Goal: Information Seeking & Learning: Find specific fact

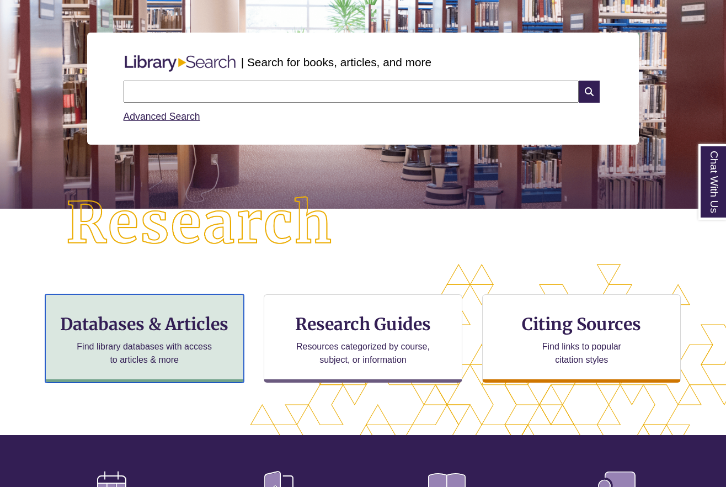
click at [165, 314] on h3 "Databases & Articles" at bounding box center [145, 323] width 180 height 21
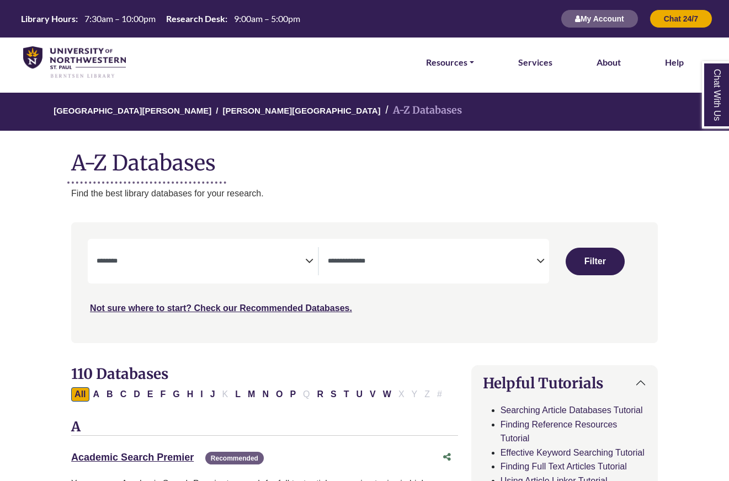
select select "Database Subject Filter"
select select "Database Types Filter"
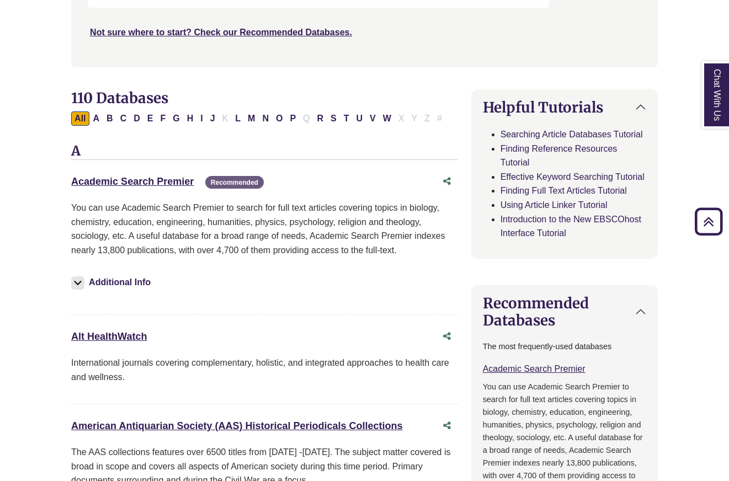
scroll to position [55, 0]
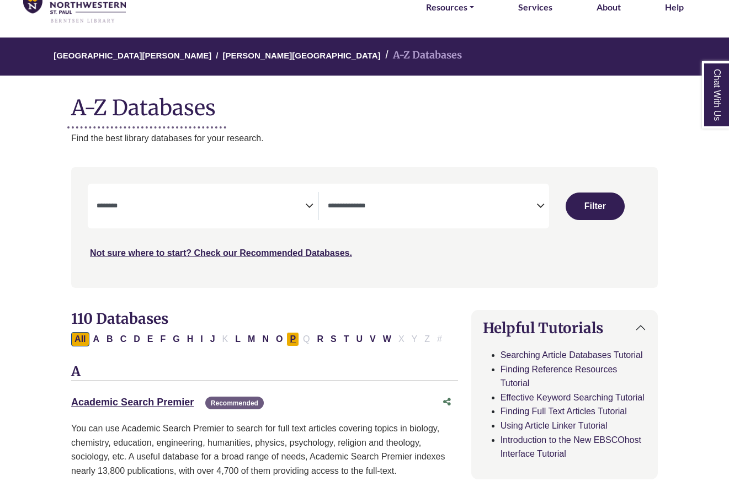
click at [295, 340] on button "P" at bounding box center [292, 339] width 13 height 14
select select "Database Subject Filter"
select select "Database Types Filter"
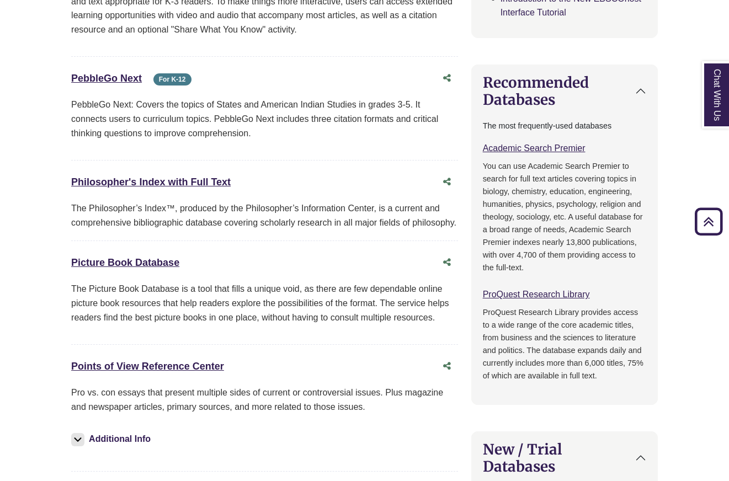
scroll to position [552, 0]
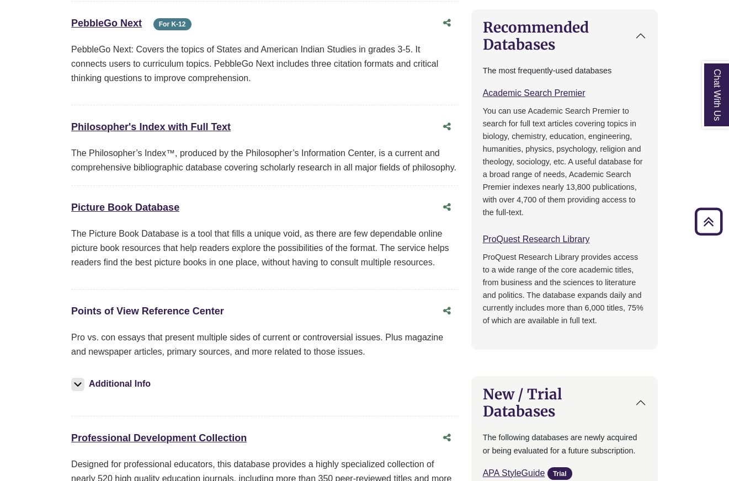
click at [168, 310] on link "Points of View Reference Center This link opens in a new window" at bounding box center [147, 311] width 153 height 11
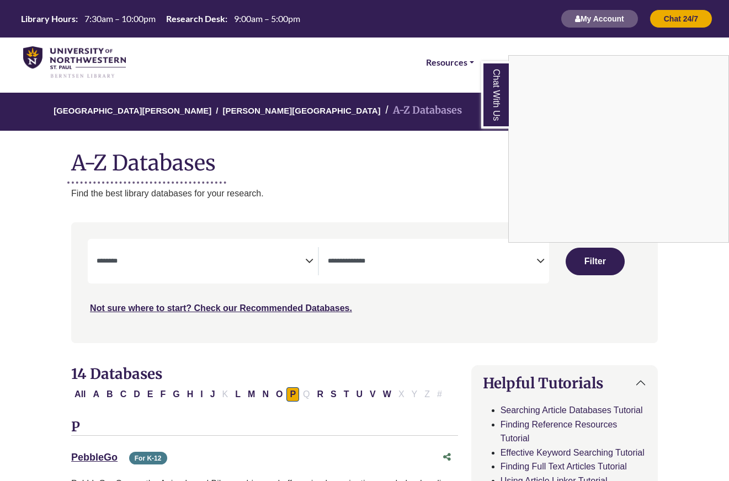
scroll to position [165, 0]
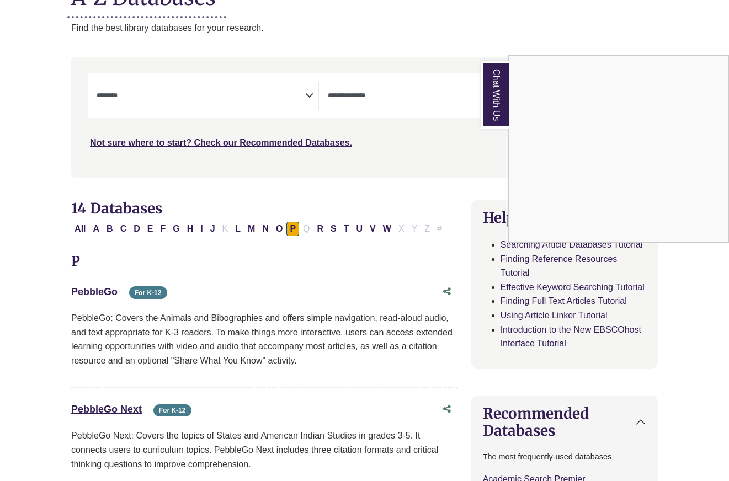
click at [265, 227] on div "Chat With Us" at bounding box center [364, 240] width 729 height 481
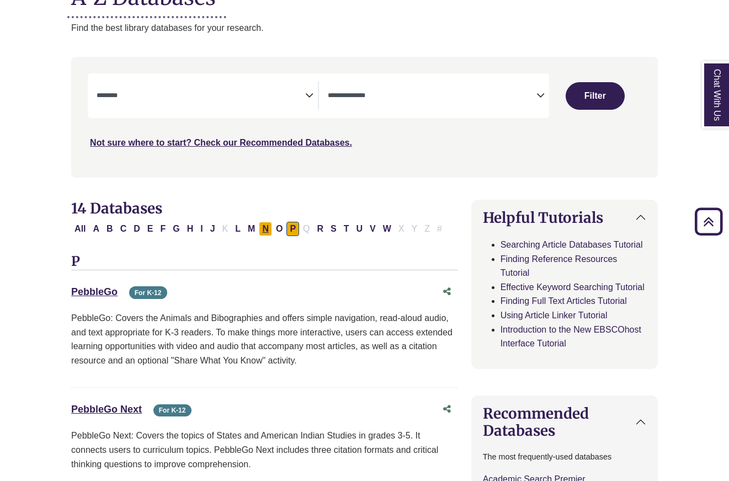
click at [265, 227] on button "N" at bounding box center [265, 229] width 13 height 14
select select "Database Subject Filter"
select select "Database Types Filter"
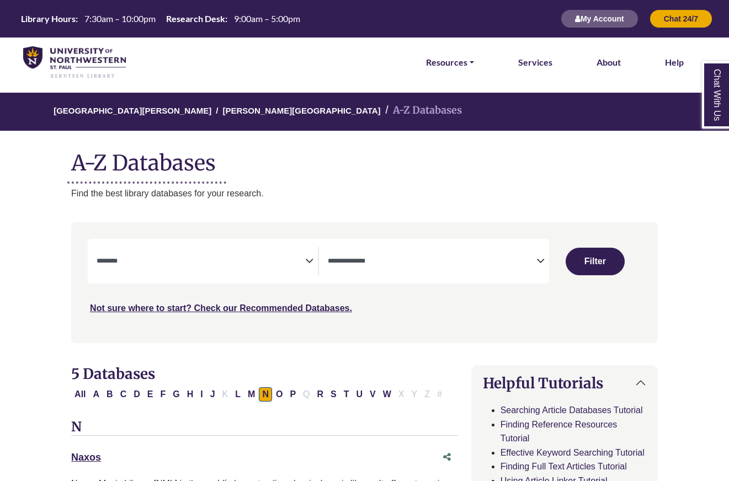
scroll to position [165, 0]
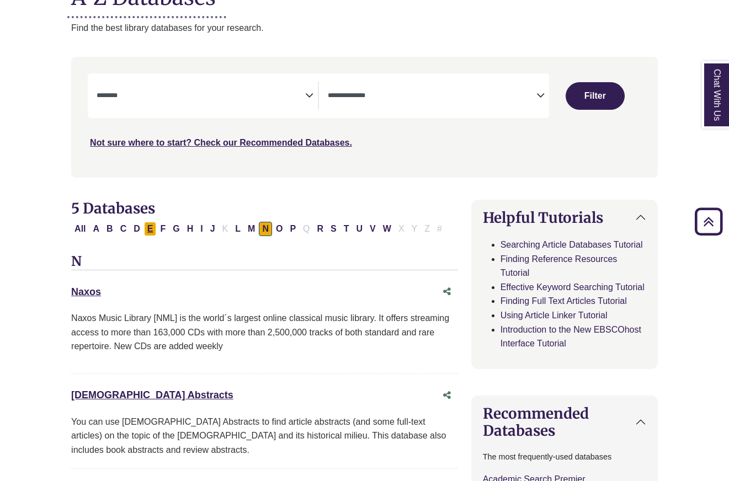
click at [152, 228] on button "E" at bounding box center [150, 229] width 13 height 14
select select "Database Subject Filter"
select select "Database Types Filter"
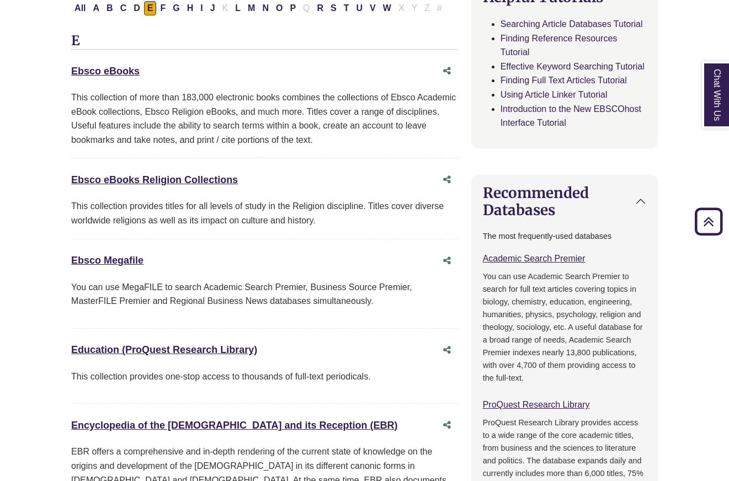
scroll to position [55, 0]
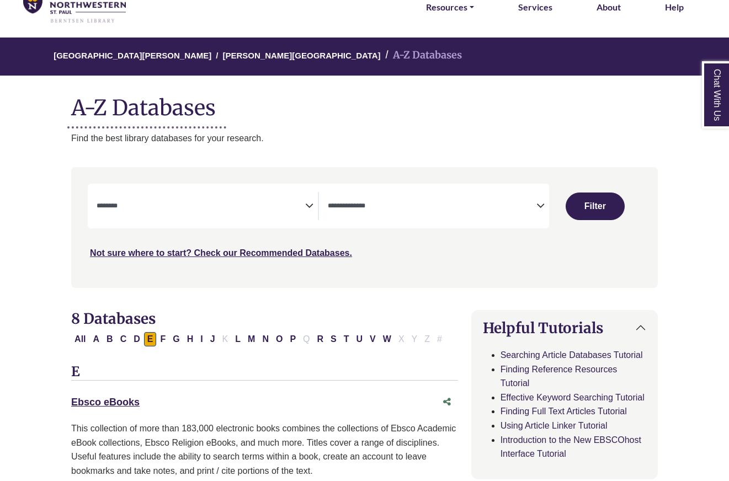
click at [119, 337] on button "C" at bounding box center [123, 339] width 13 height 14
select select "Database Subject Filter"
select select "Database Types Filter"
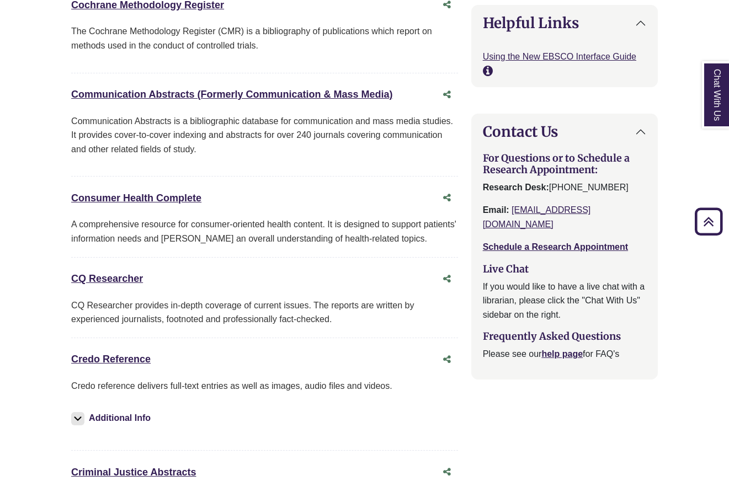
scroll to position [1434, 0]
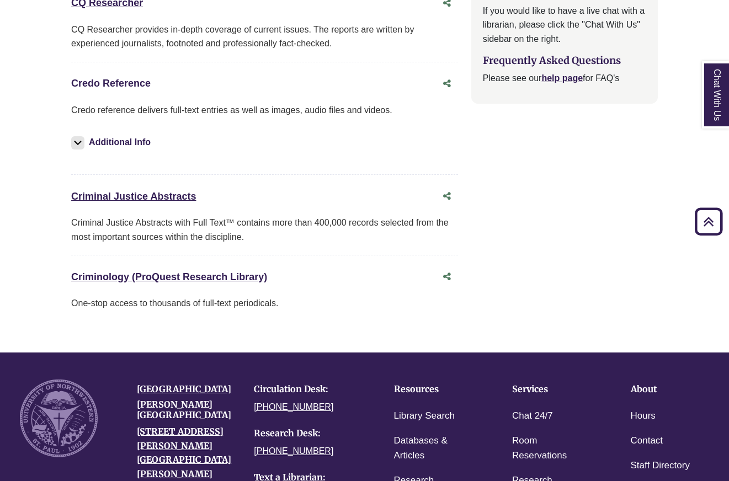
click at [118, 84] on link "Credo Reference This link opens in a new window" at bounding box center [110, 83] width 79 height 11
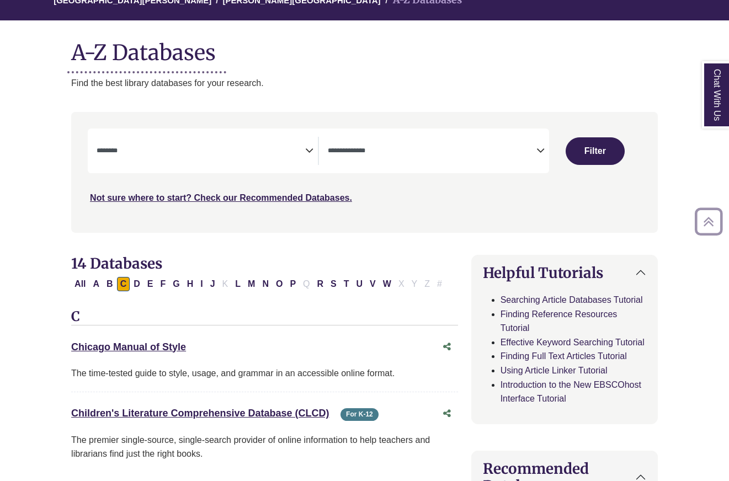
scroll to position [0, 0]
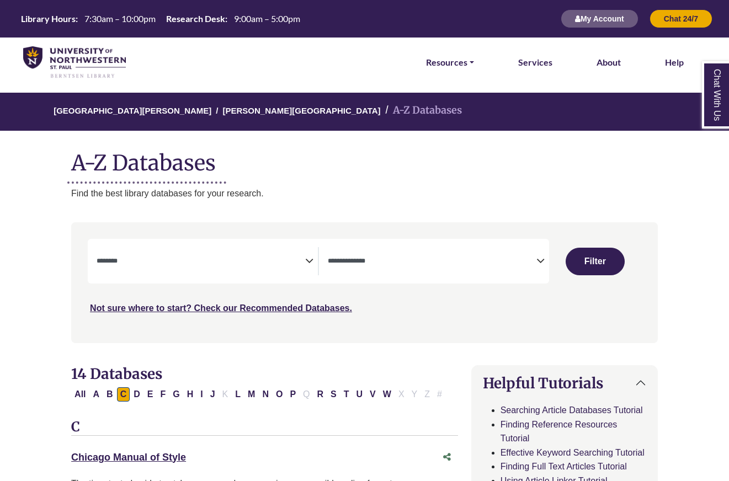
click at [74, 63] on img at bounding box center [74, 62] width 103 height 33
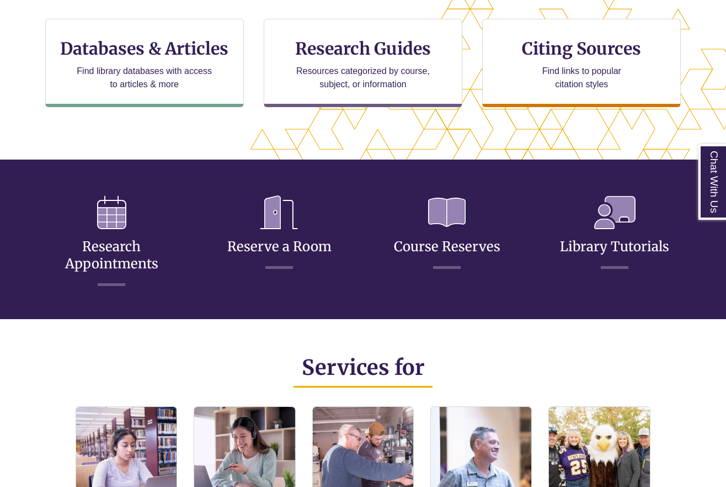
scroll to position [772, 0]
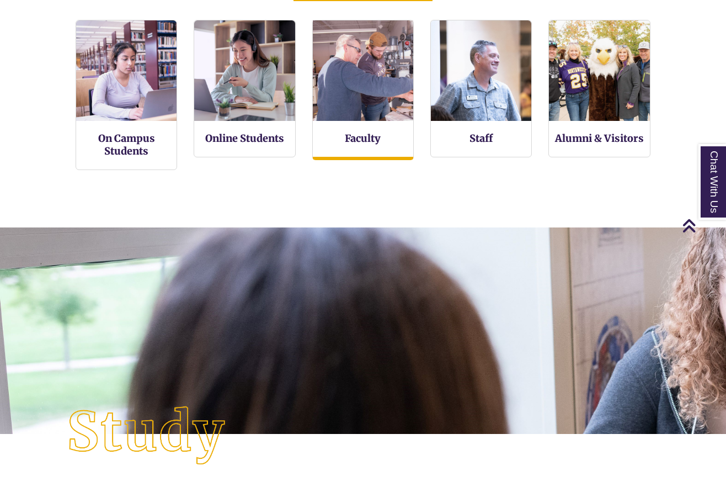
click at [360, 120] on img at bounding box center [363, 70] width 111 height 111
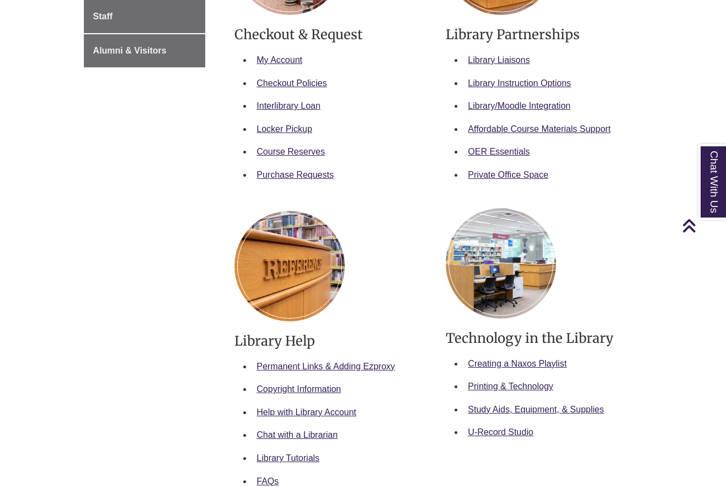
scroll to position [386, 0]
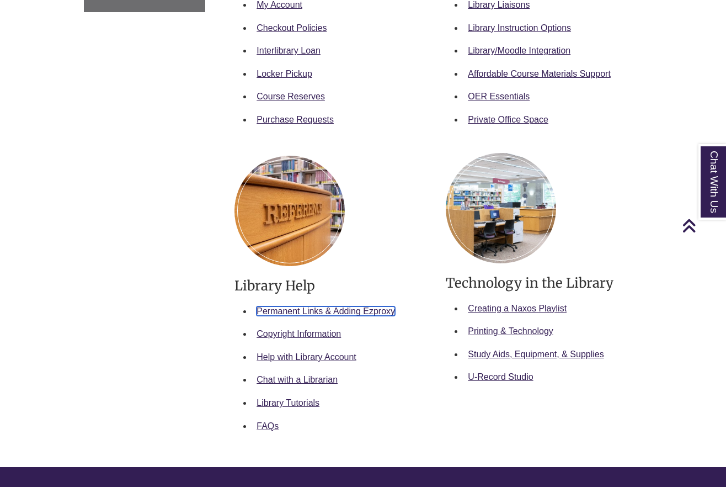
click at [317, 311] on link "Permanent Links & Adding Ezproxy" at bounding box center [326, 310] width 138 height 9
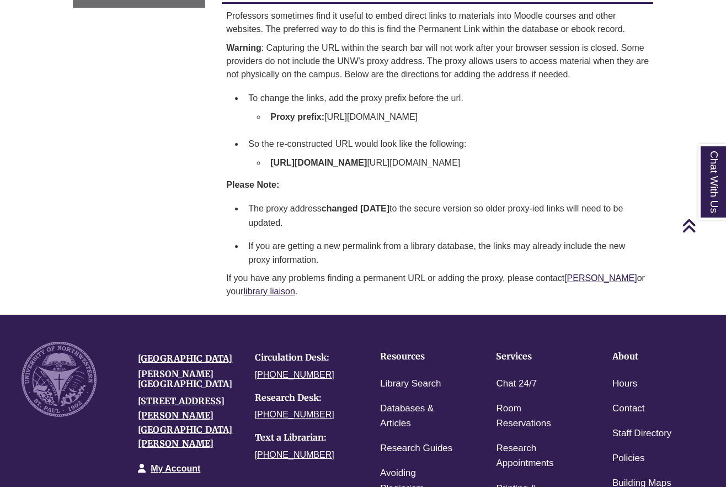
scroll to position [165, 0]
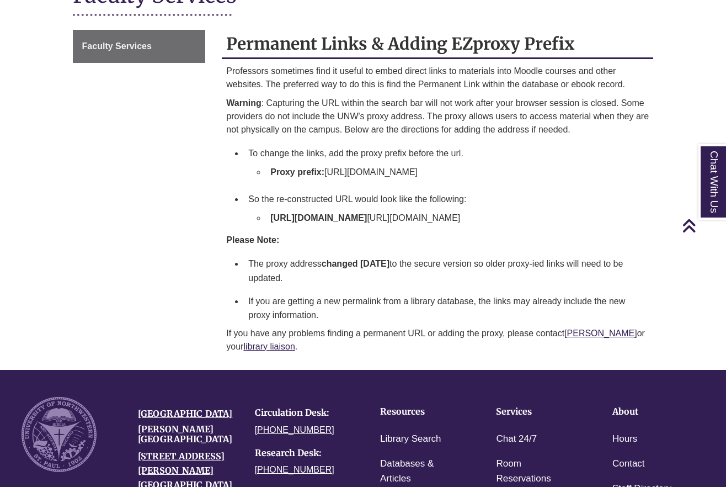
drag, startPoint x: 271, startPoint y: 215, endPoint x: 450, endPoint y: 213, distance: 178.2
click at [367, 213] on strong "[URL][DOMAIN_NAME]" at bounding box center [318, 217] width 97 height 9
copy strong "[URL][DOMAIN_NAME]"
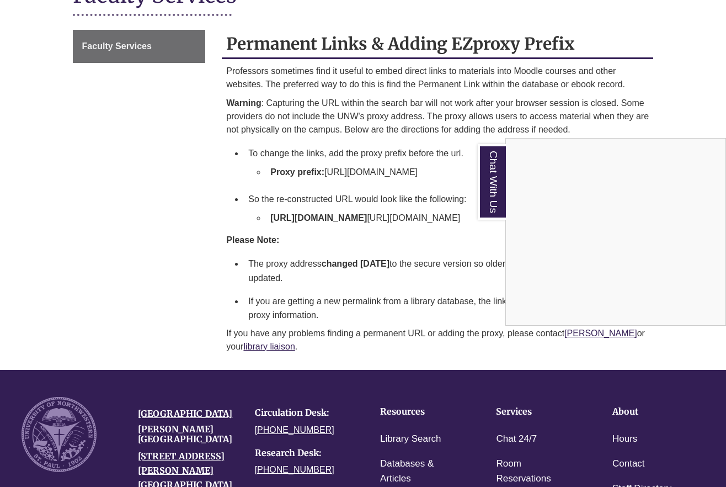
click at [106, 306] on div "Chat With Us" at bounding box center [363, 243] width 726 height 487
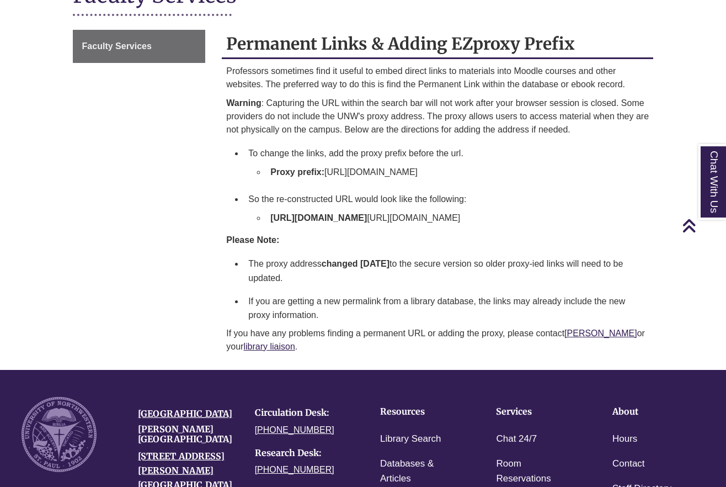
scroll to position [0, 0]
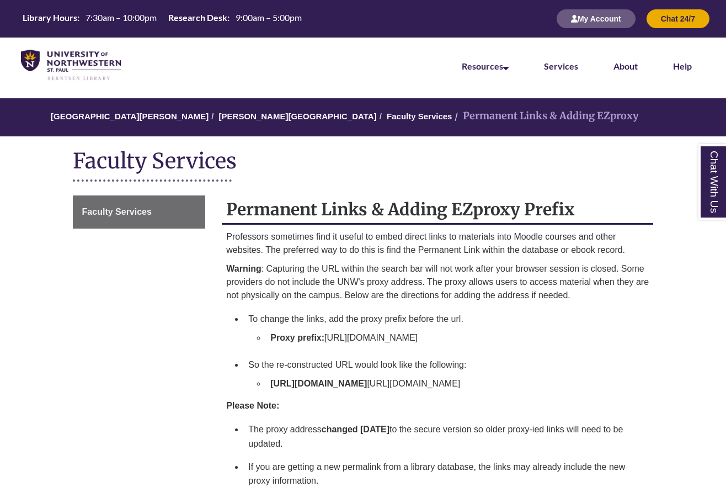
click at [148, 332] on div "Faculty Services Permanent Links & Adding EZproxy Prefix Professors sometimes f…" at bounding box center [363, 365] width 597 height 340
click at [156, 302] on div "Faculty Services Permanent Links & Adding EZproxy Prefix Professors sometimes f…" at bounding box center [363, 365] width 597 height 340
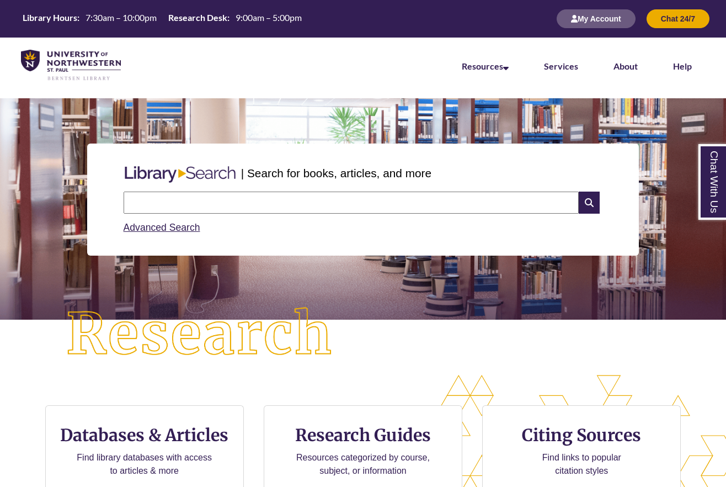
click at [185, 200] on input "text" at bounding box center [351, 202] width 455 height 22
type input "********"
click at [441, 348] on div "| Search for books, articles, and more Search Advanced Search" at bounding box center [363, 236] width 726 height 276
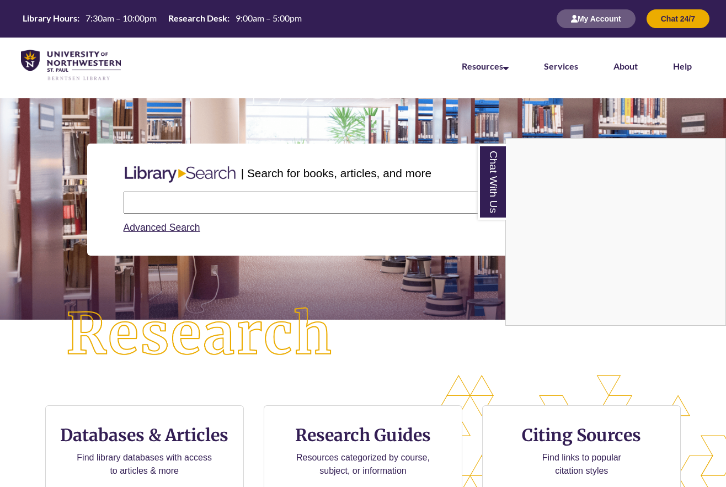
click at [39, 331] on div "Chat With Us" at bounding box center [363, 243] width 726 height 487
